Goal: Task Accomplishment & Management: Manage account settings

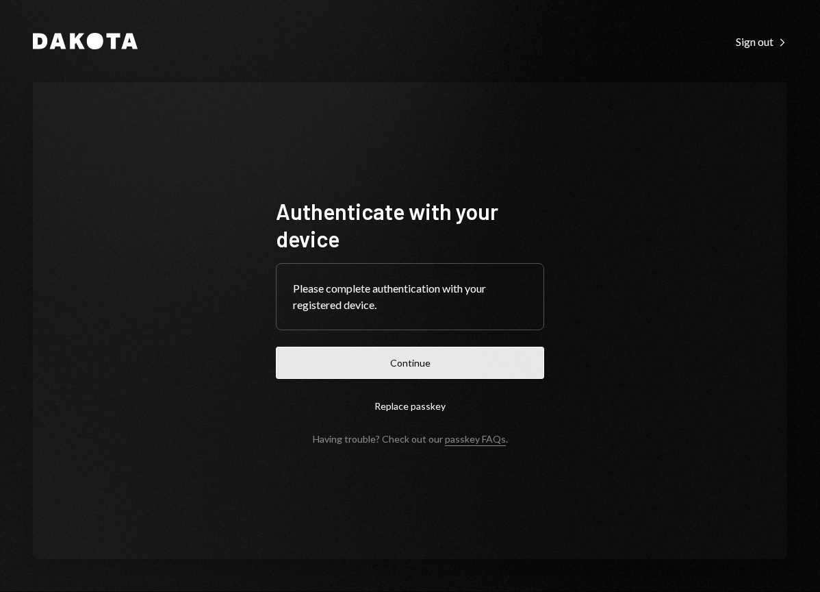
click at [479, 358] on button "Continue" at bounding box center [410, 363] width 268 height 32
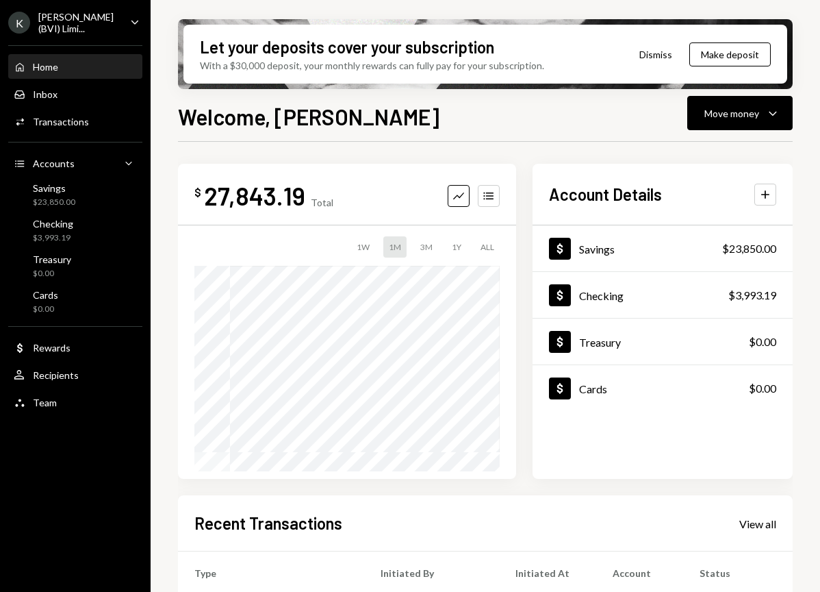
click at [78, 17] on div "[PERSON_NAME] (BVI) Limi..." at bounding box center [78, 22] width 81 height 23
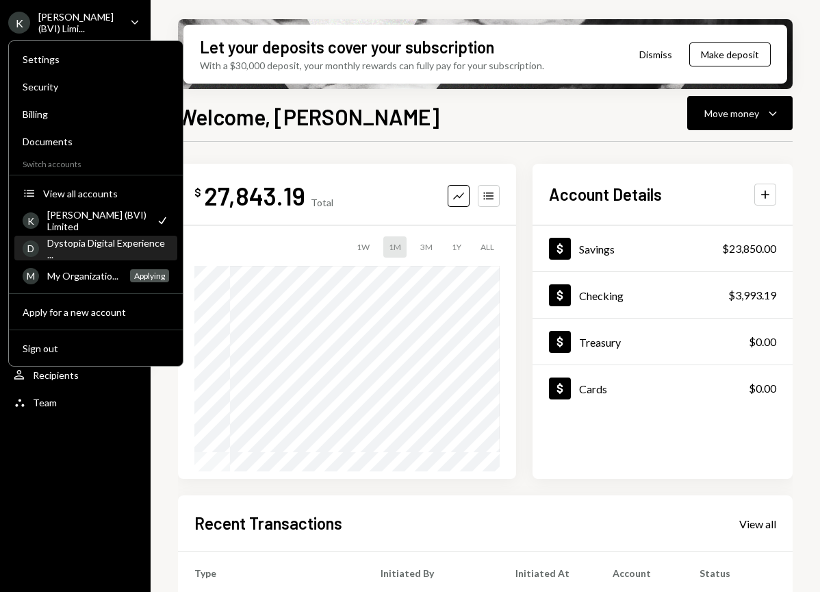
click at [108, 247] on div "Dystopia Digital Experience ..." at bounding box center [108, 248] width 122 height 23
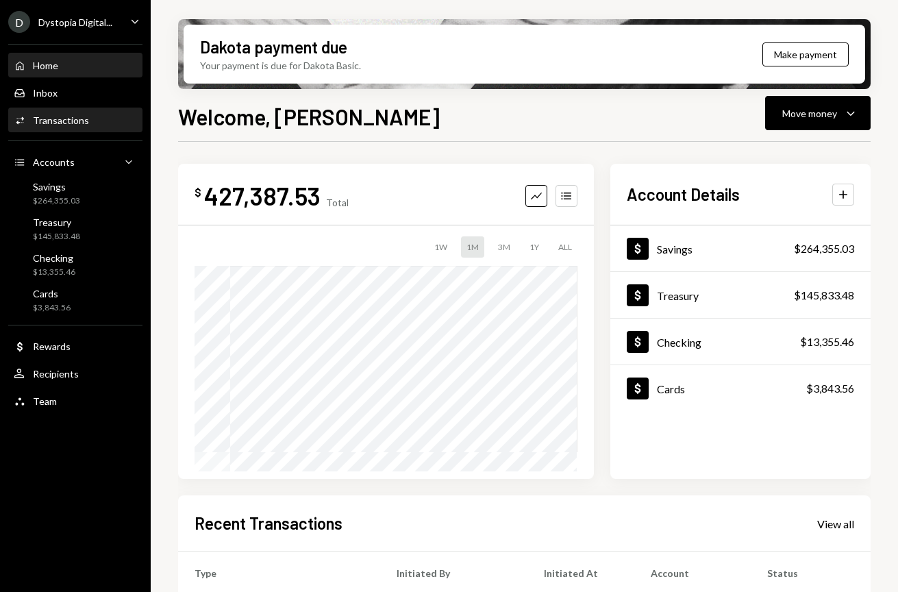
click at [91, 118] on div "Activities Transactions" at bounding box center [75, 120] width 123 height 12
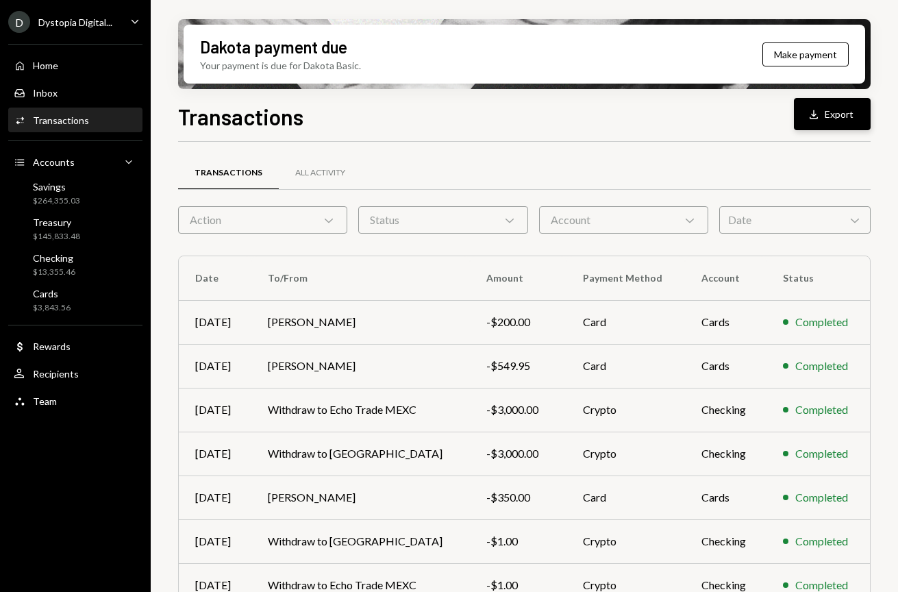
click at [811, 109] on icon "Download" at bounding box center [814, 115] width 14 height 14
